Goal: Use online tool/utility: Use online tool/utility

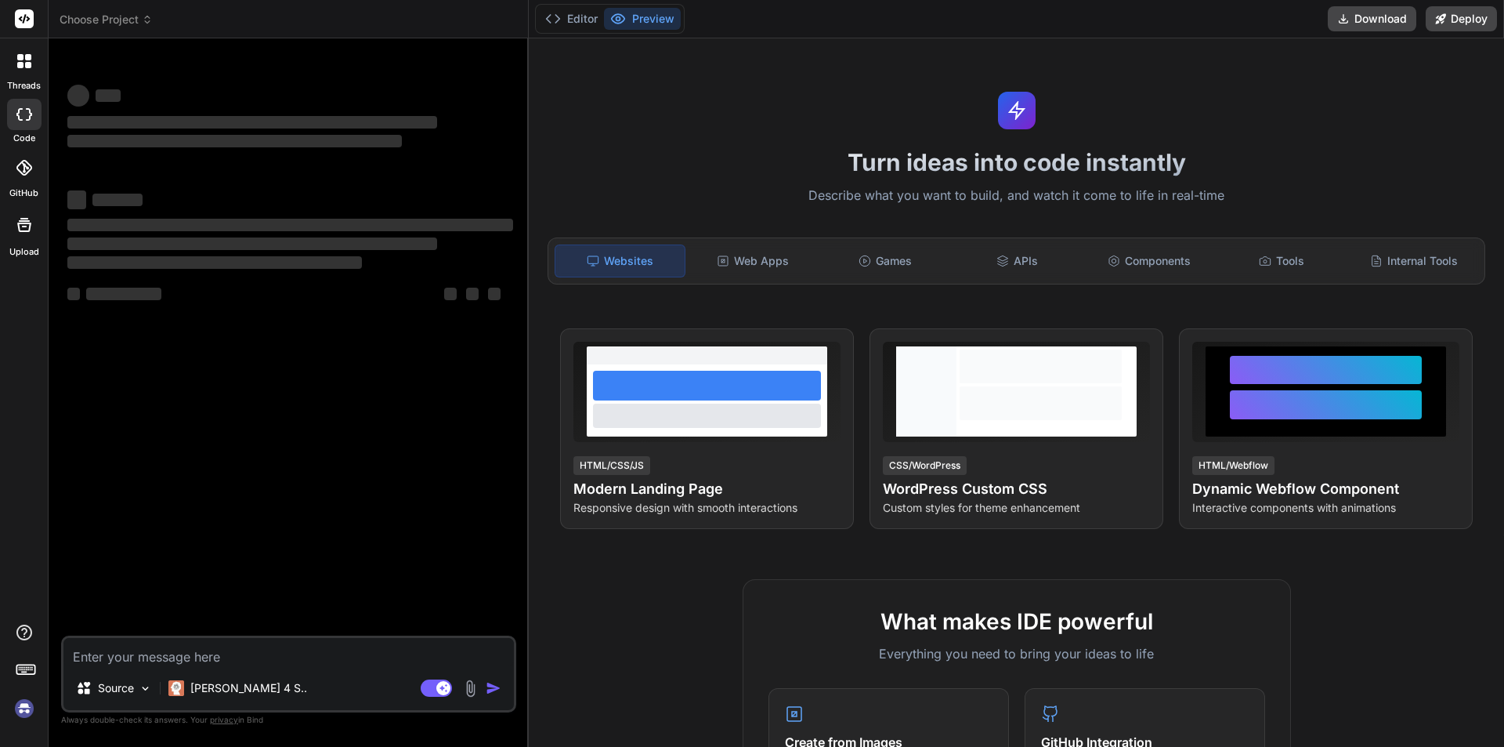
click at [29, 19] on icon at bounding box center [25, 18] width 12 height 9
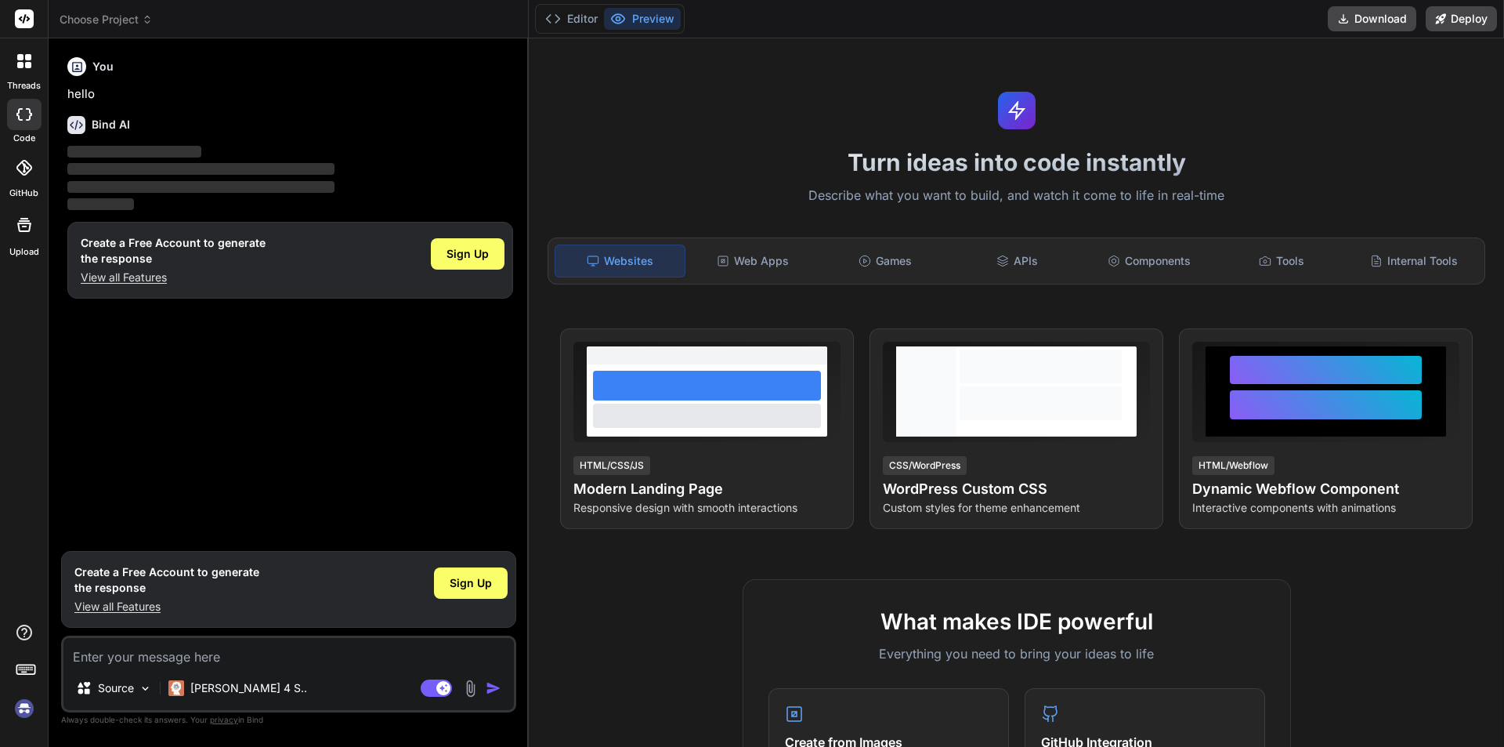
type textarea "x"
click at [100, 20] on span "Choose Project" at bounding box center [106, 20] width 93 height 16
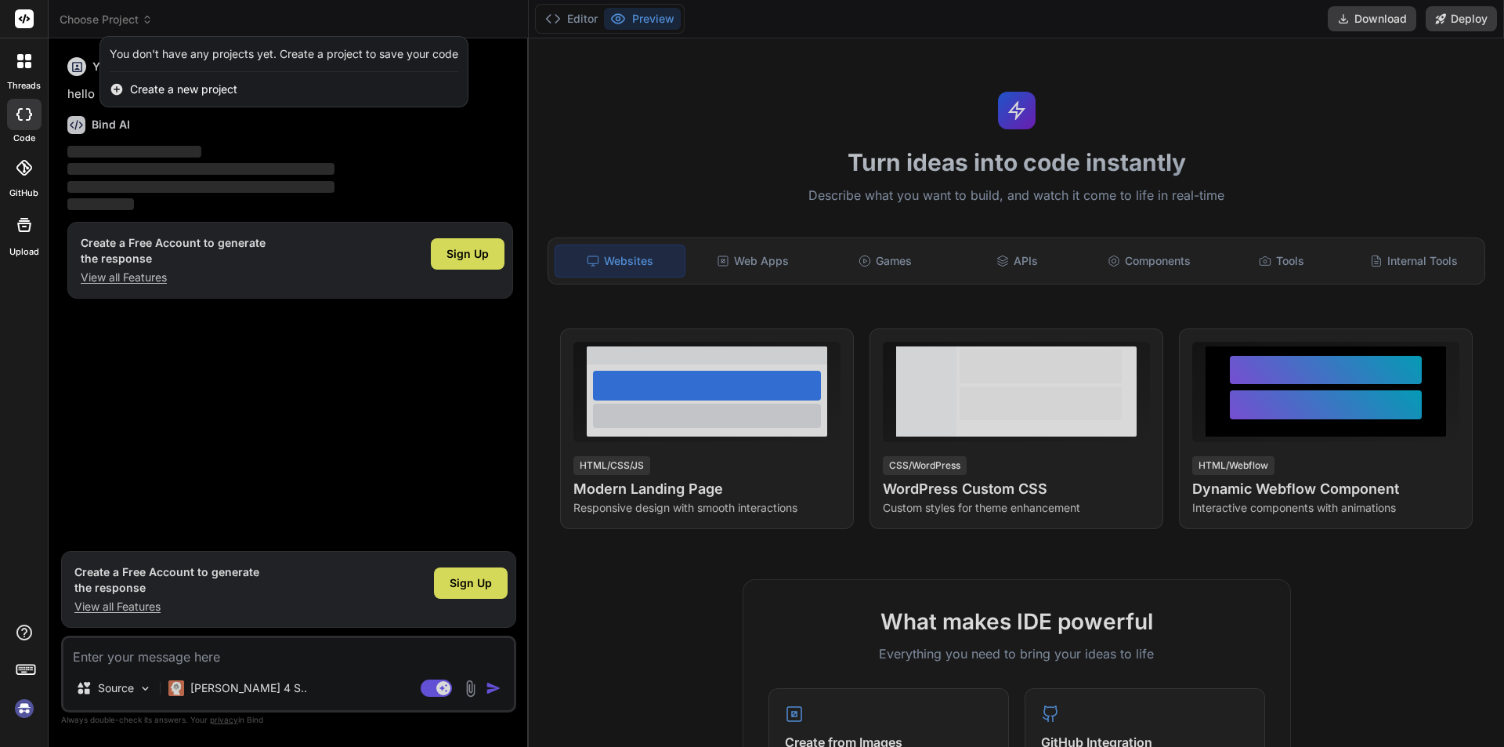
click at [133, 660] on div at bounding box center [752, 373] width 1504 height 747
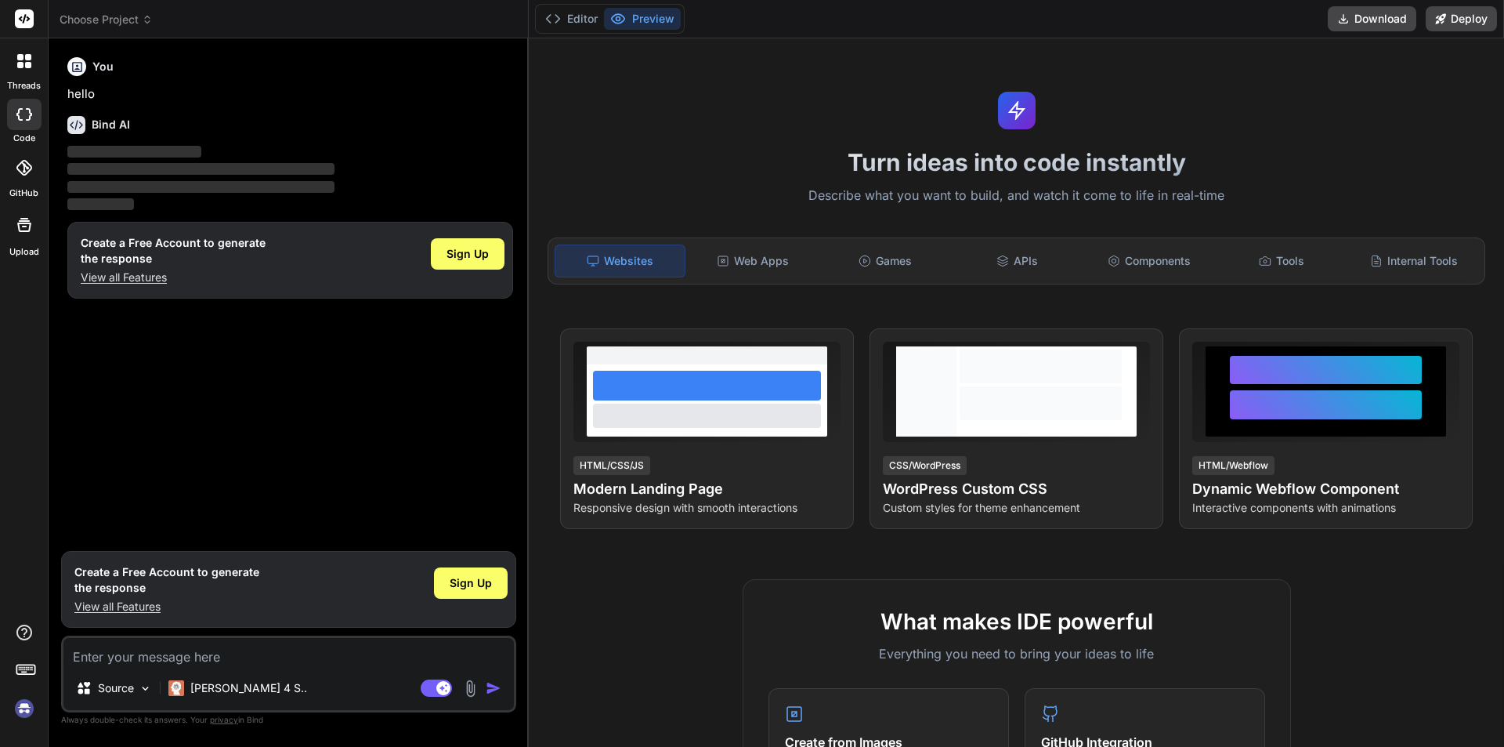
click at [125, 661] on textarea at bounding box center [288, 652] width 451 height 28
paste textarea "Langflow"
type textarea "Langflow"
type textarea "x"
type textarea "Langflow"
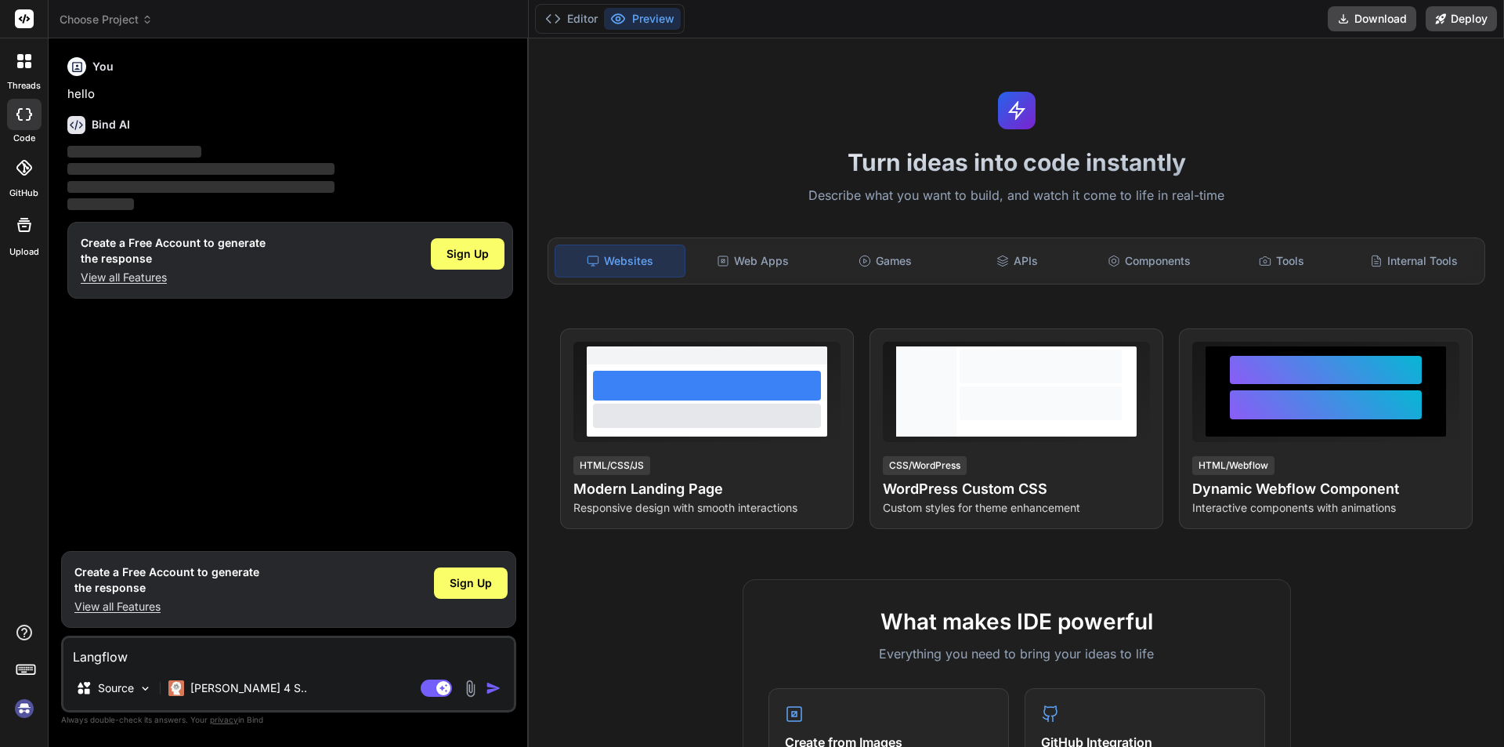
click at [483, 689] on div "Agent Mode. When this toggle is activated, AI automatically makes decisions, re…" at bounding box center [463, 688] width 90 height 19
click at [489, 689] on img "button" at bounding box center [494, 688] width 16 height 16
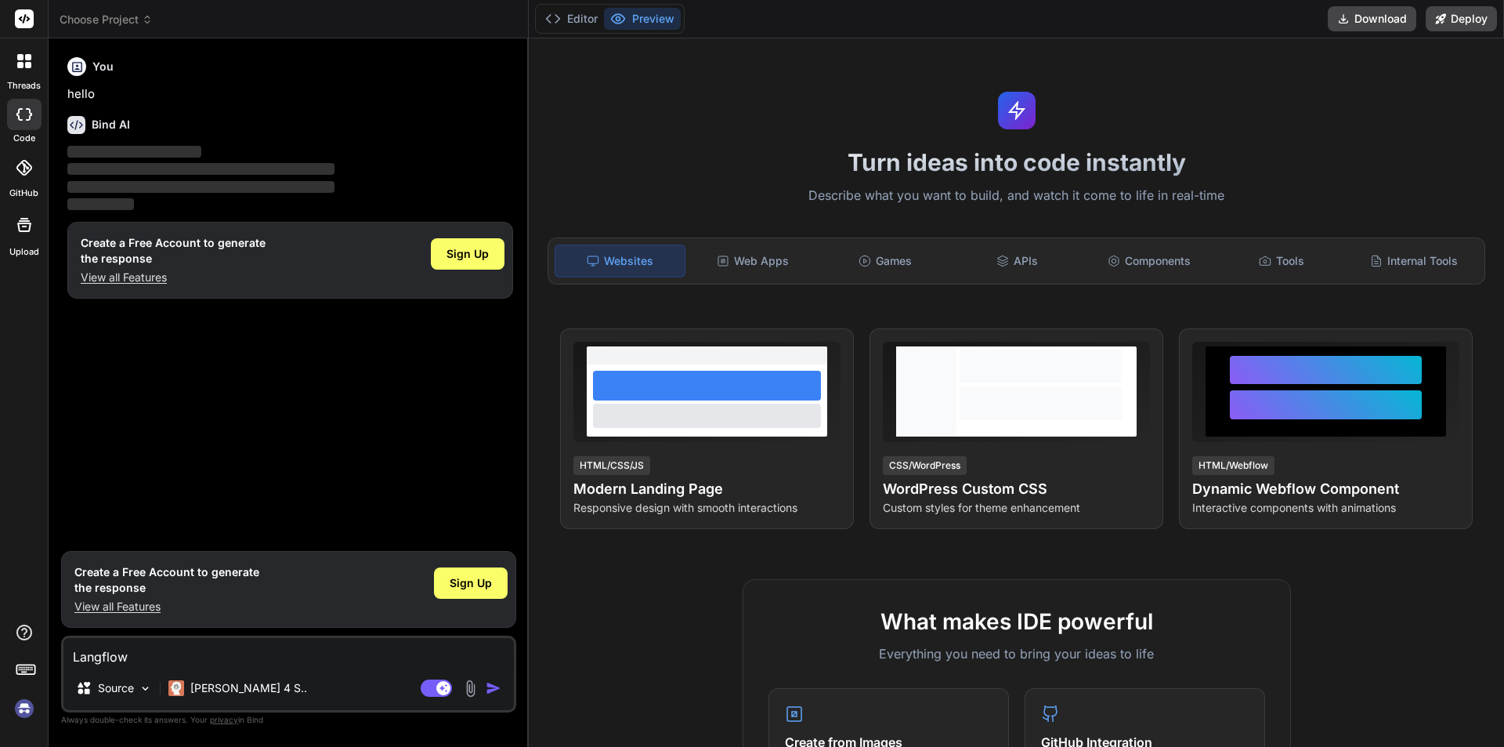
click at [489, 689] on img "button" at bounding box center [494, 688] width 16 height 16
